Goal: Transaction & Acquisition: Purchase product/service

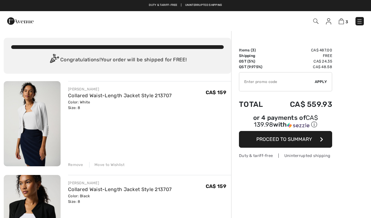
click at [24, 25] on img at bounding box center [20, 21] width 26 height 12
checkbox input "true"
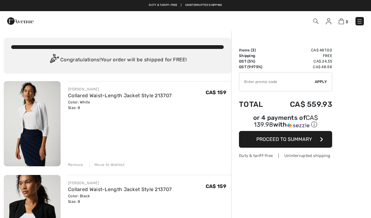
click at [11, 23] on img at bounding box center [20, 21] width 26 height 12
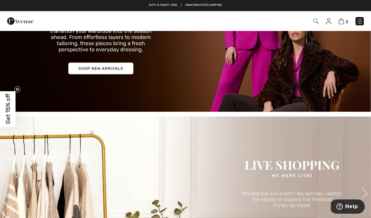
scroll to position [94, 0]
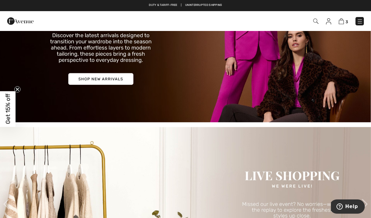
click at [113, 78] on img at bounding box center [185, 34] width 371 height 178
